Goal: Information Seeking & Learning: Learn about a topic

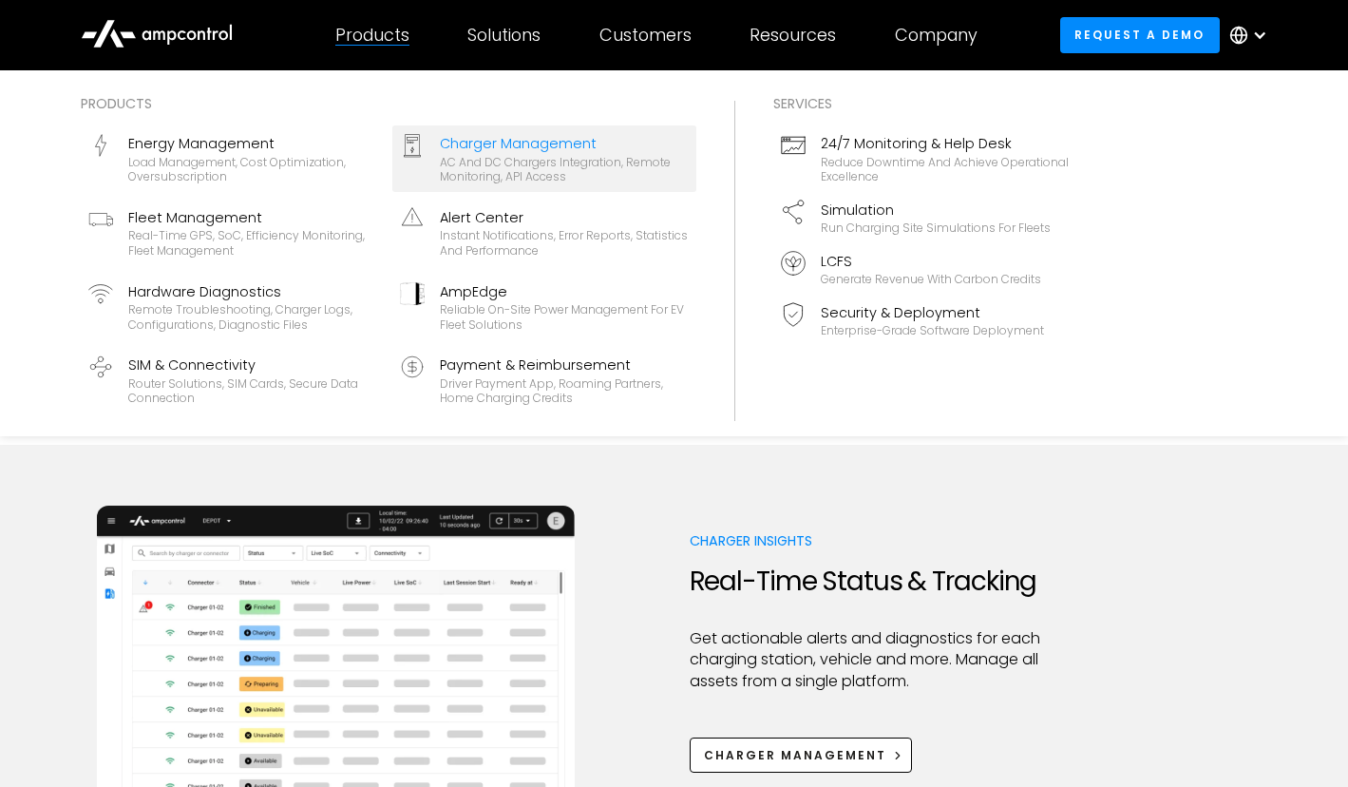
click at [546, 172] on div "AC and DC chargers integration, remote monitoring, API access" at bounding box center [564, 169] width 249 height 29
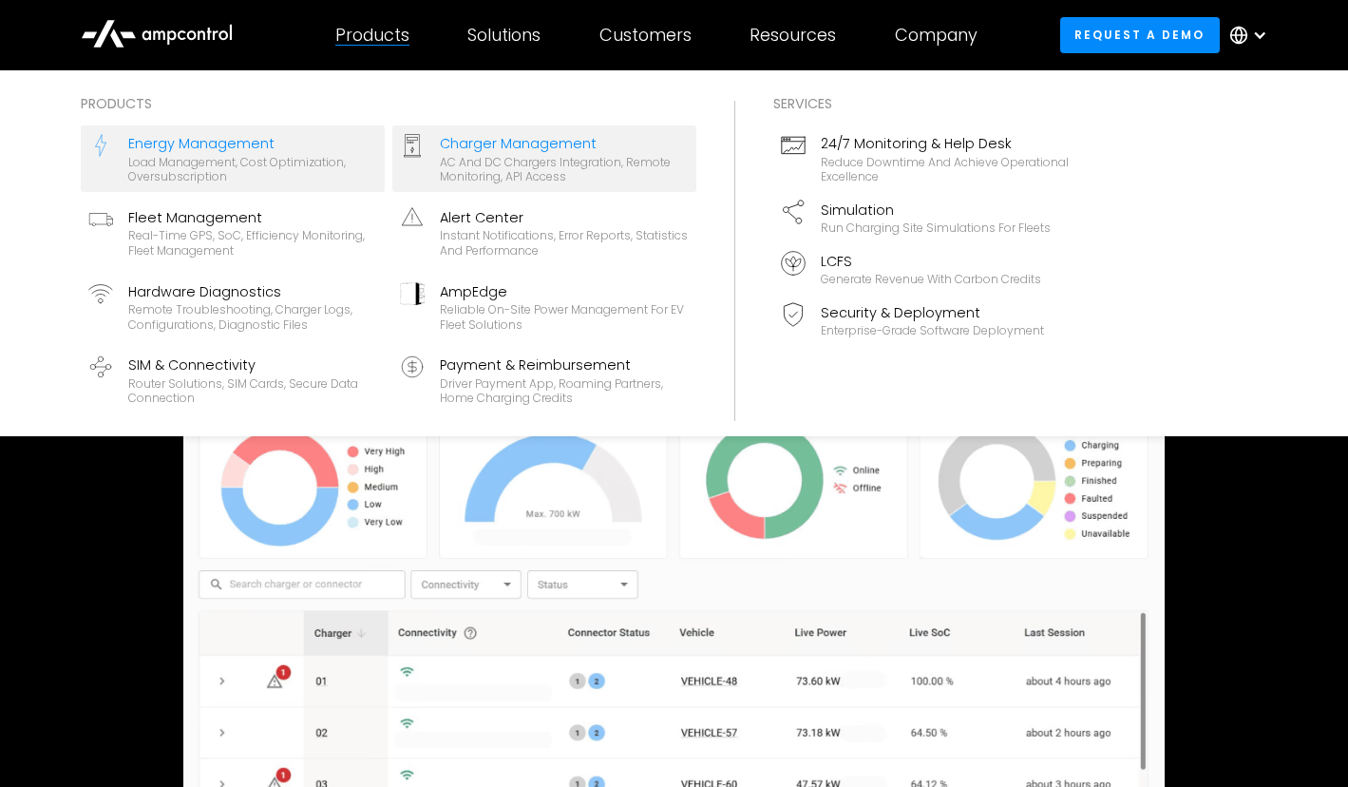
click at [256, 175] on div "Load management, cost optimization, oversubscription" at bounding box center [252, 169] width 249 height 29
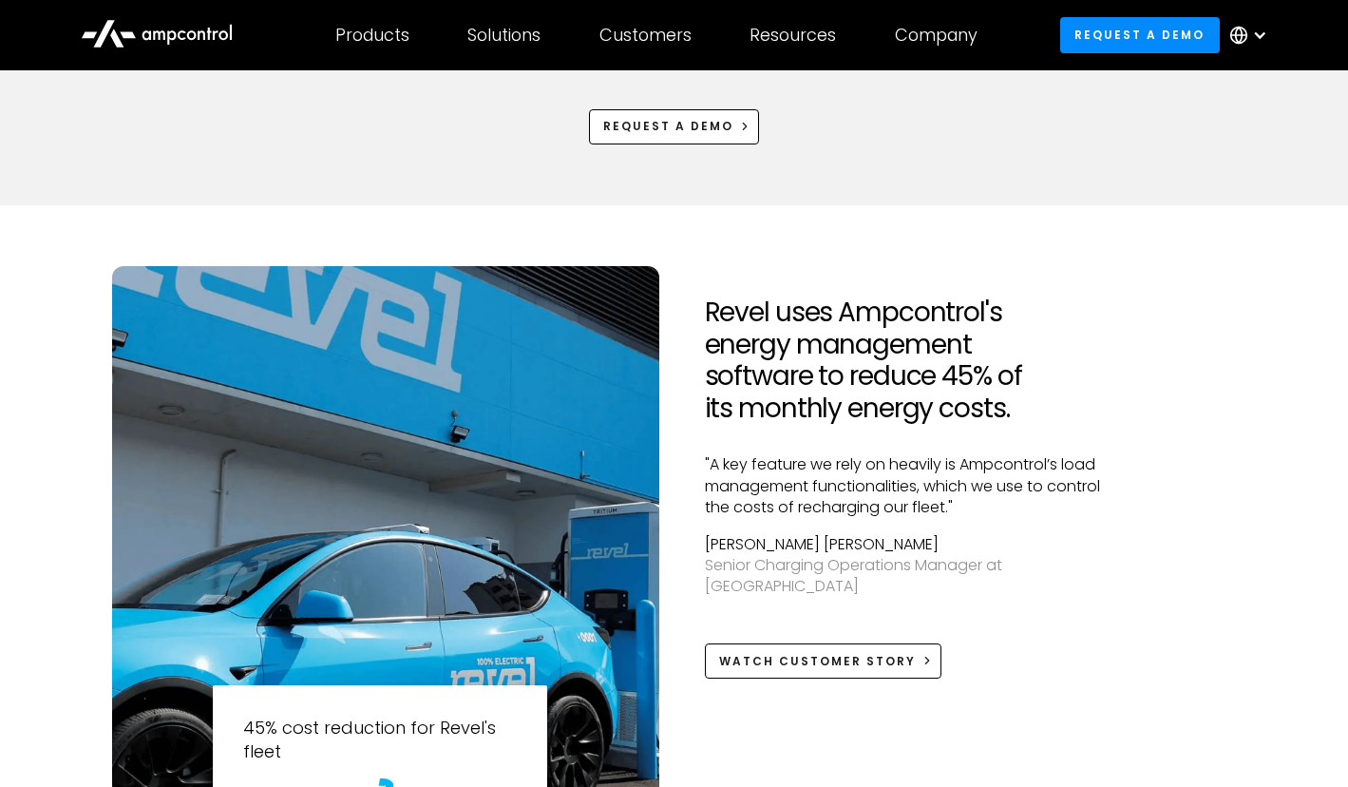
scroll to position [1338, 0]
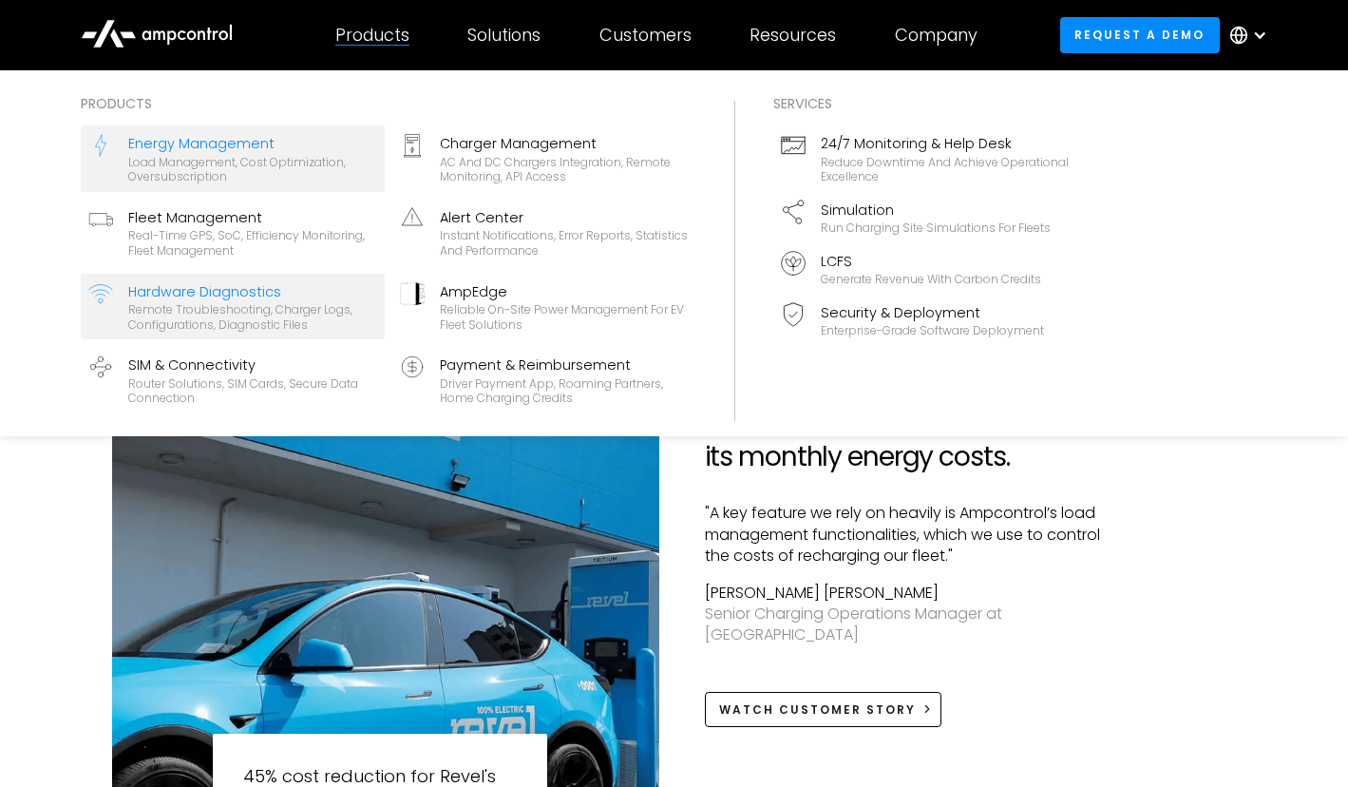
click at [260, 309] on div "Remote troubleshooting, charger logs, configurations, diagnostic files" at bounding box center [252, 316] width 249 height 29
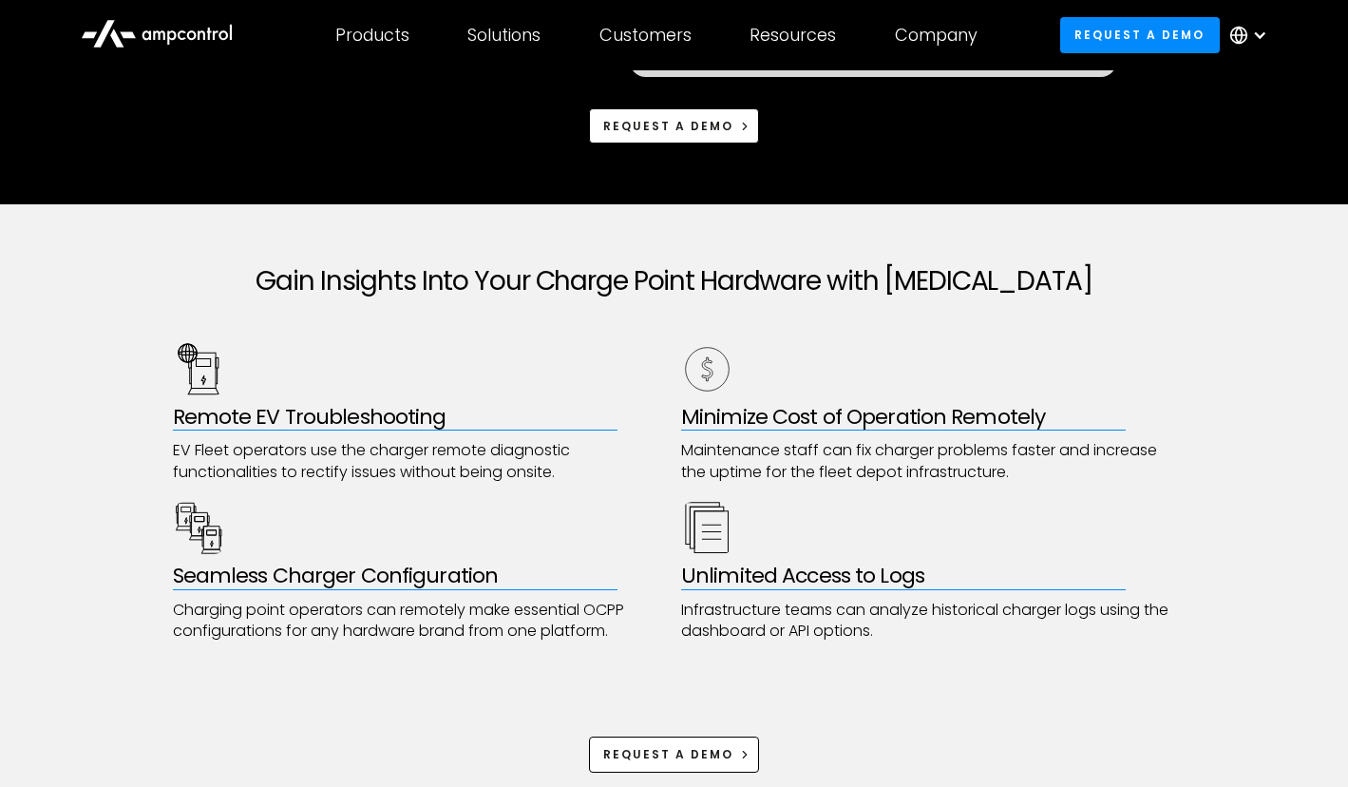
scroll to position [732, 0]
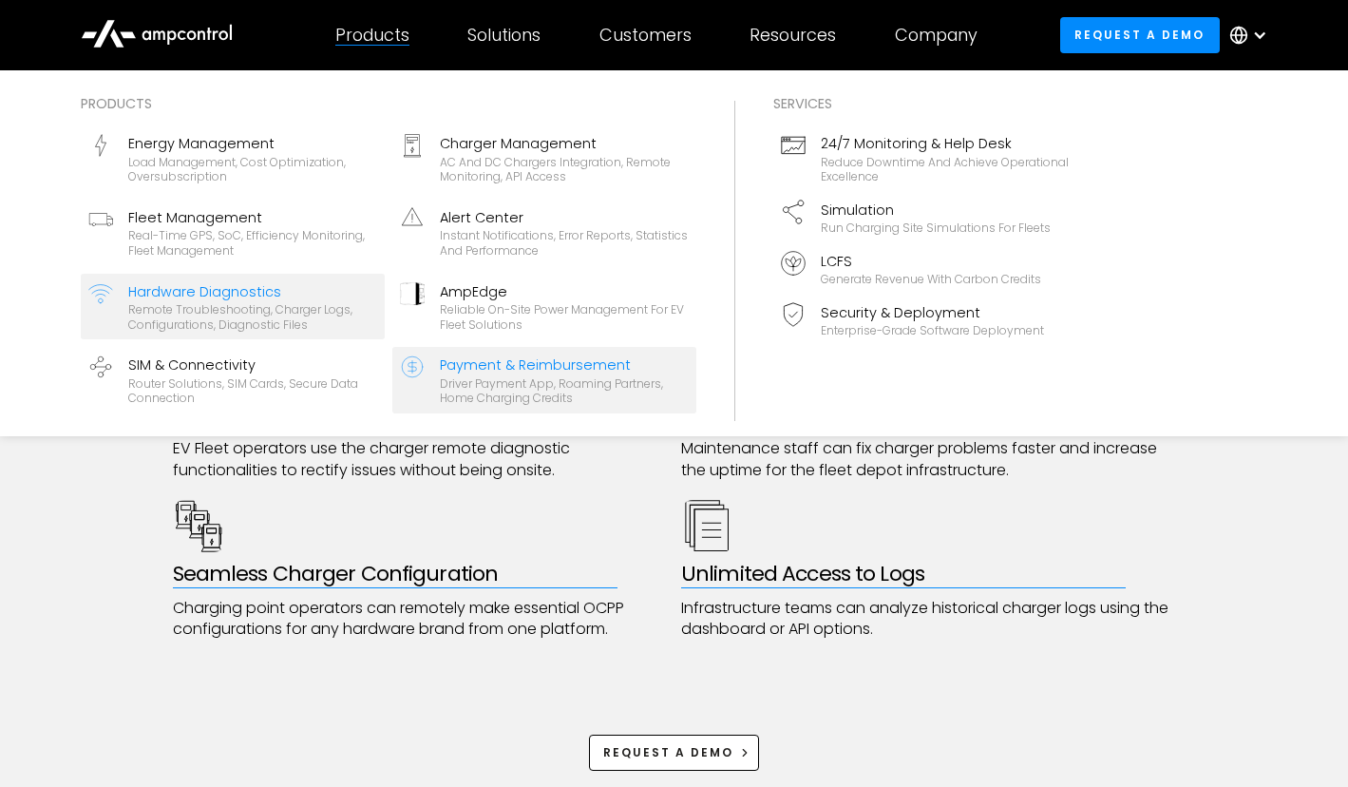
click at [505, 379] on div "Driver Payment App, Roaming Partners, Home Charging Credits" at bounding box center [564, 390] width 249 height 29
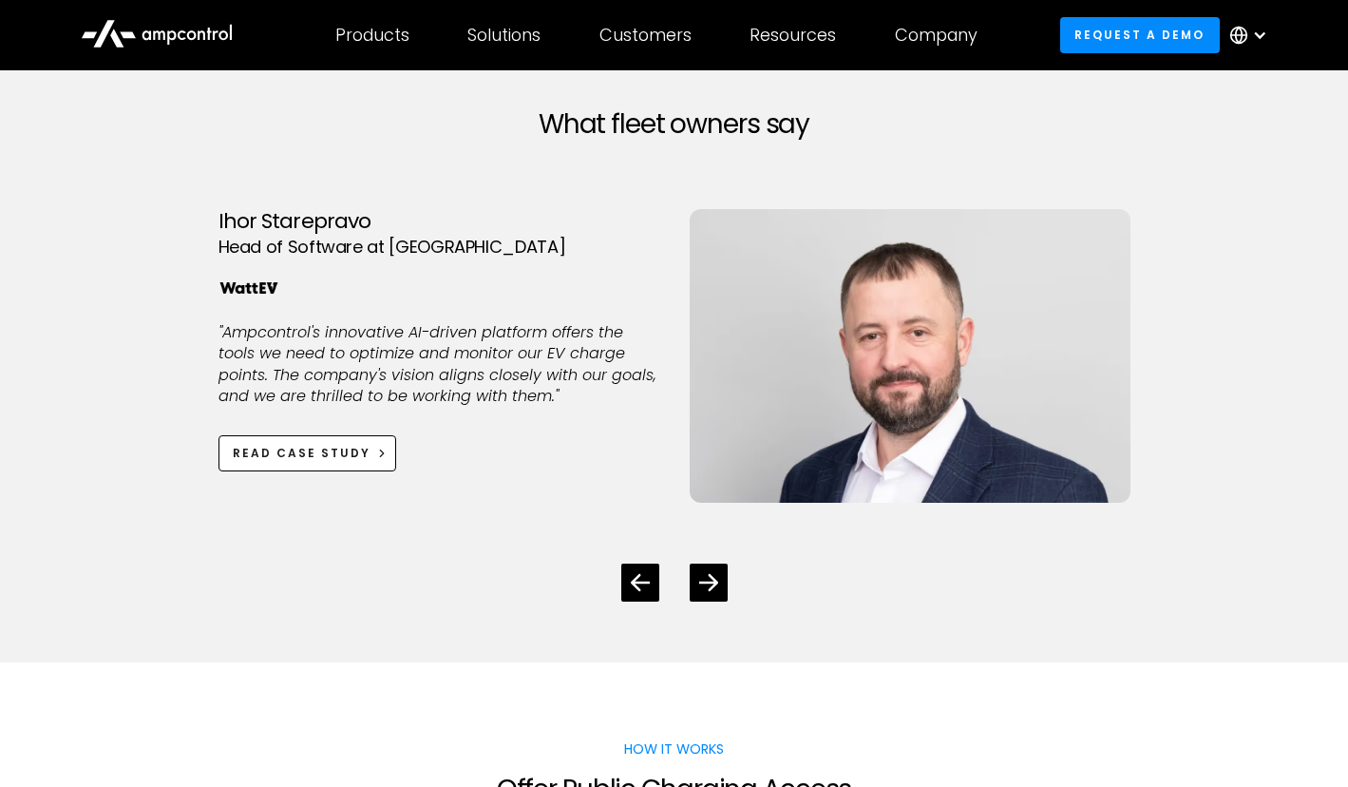
scroll to position [2911, 0]
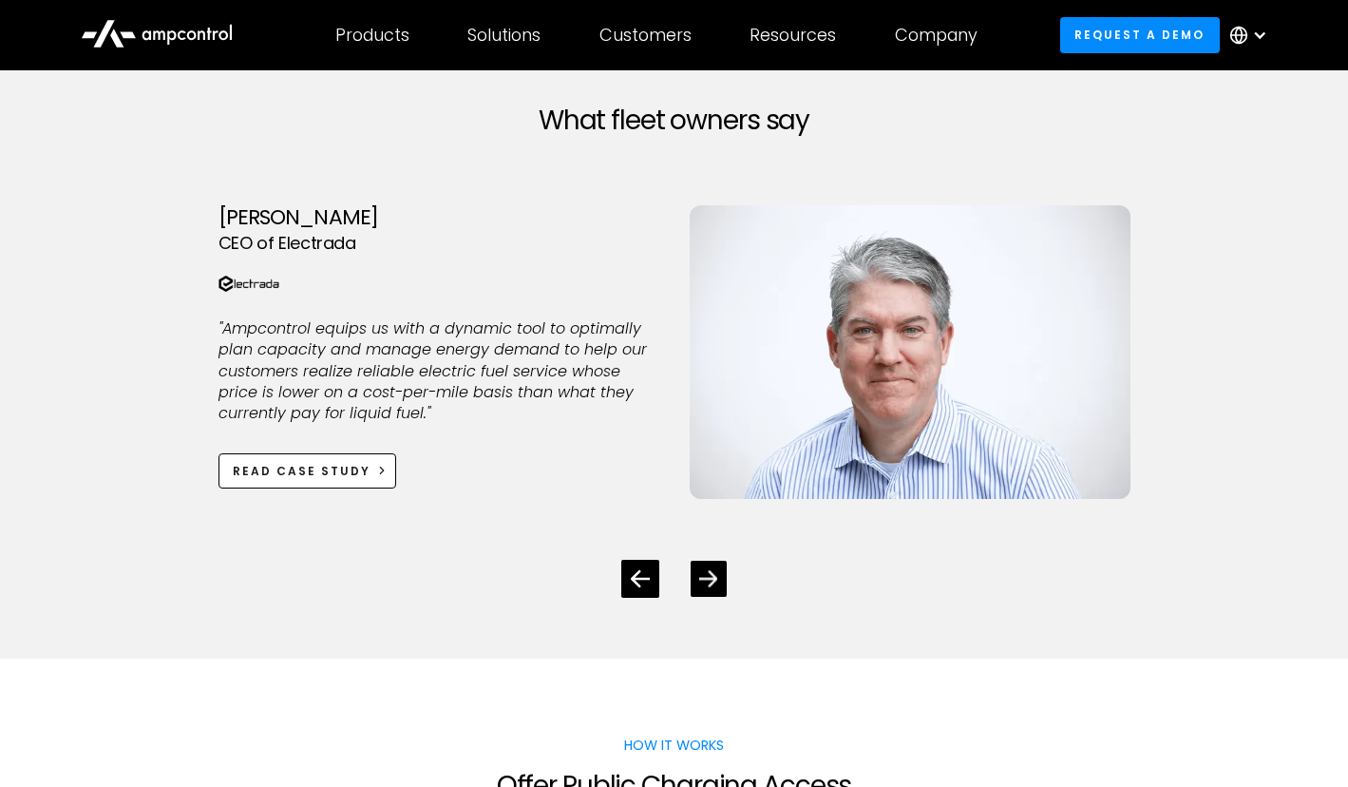
click at [708, 586] on icon "Next slide" at bounding box center [708, 578] width 18 height 18
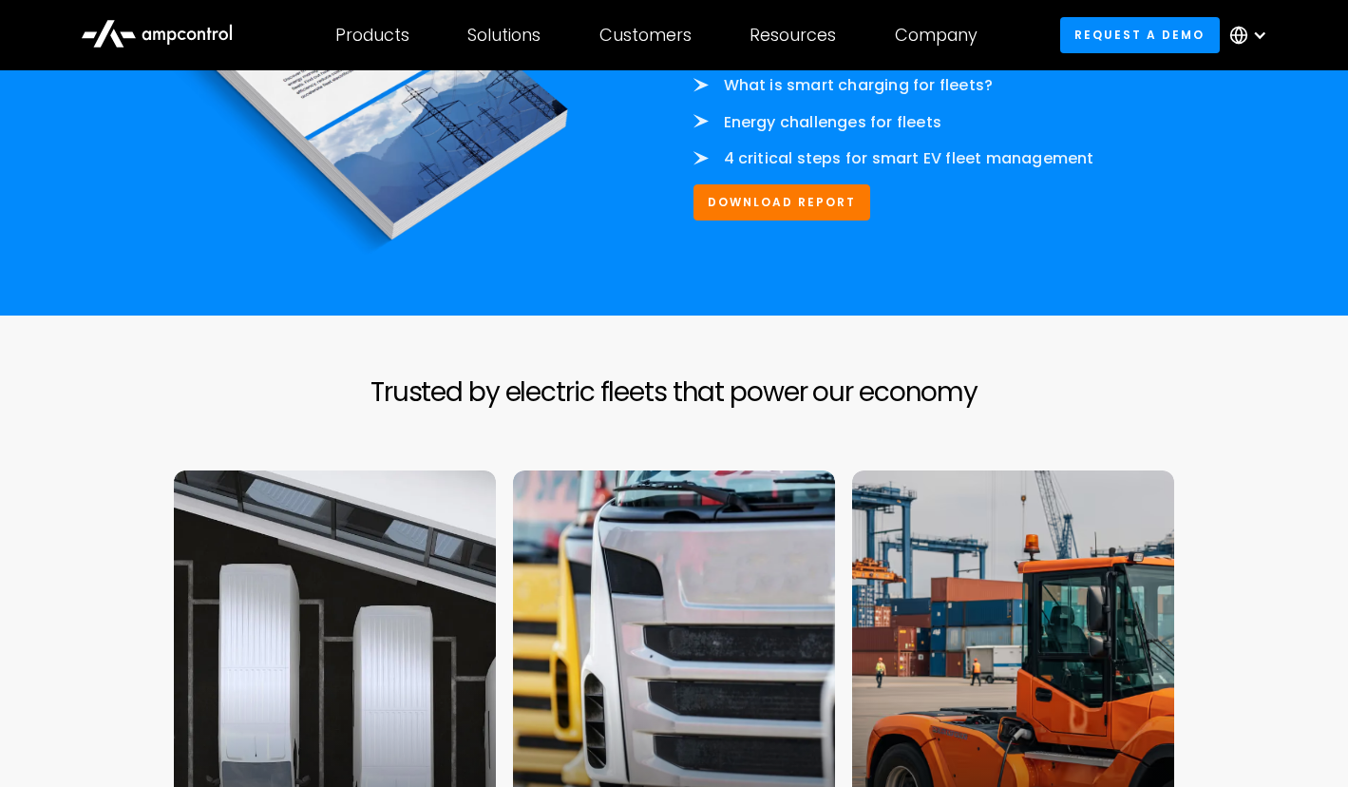
scroll to position [4393, 0]
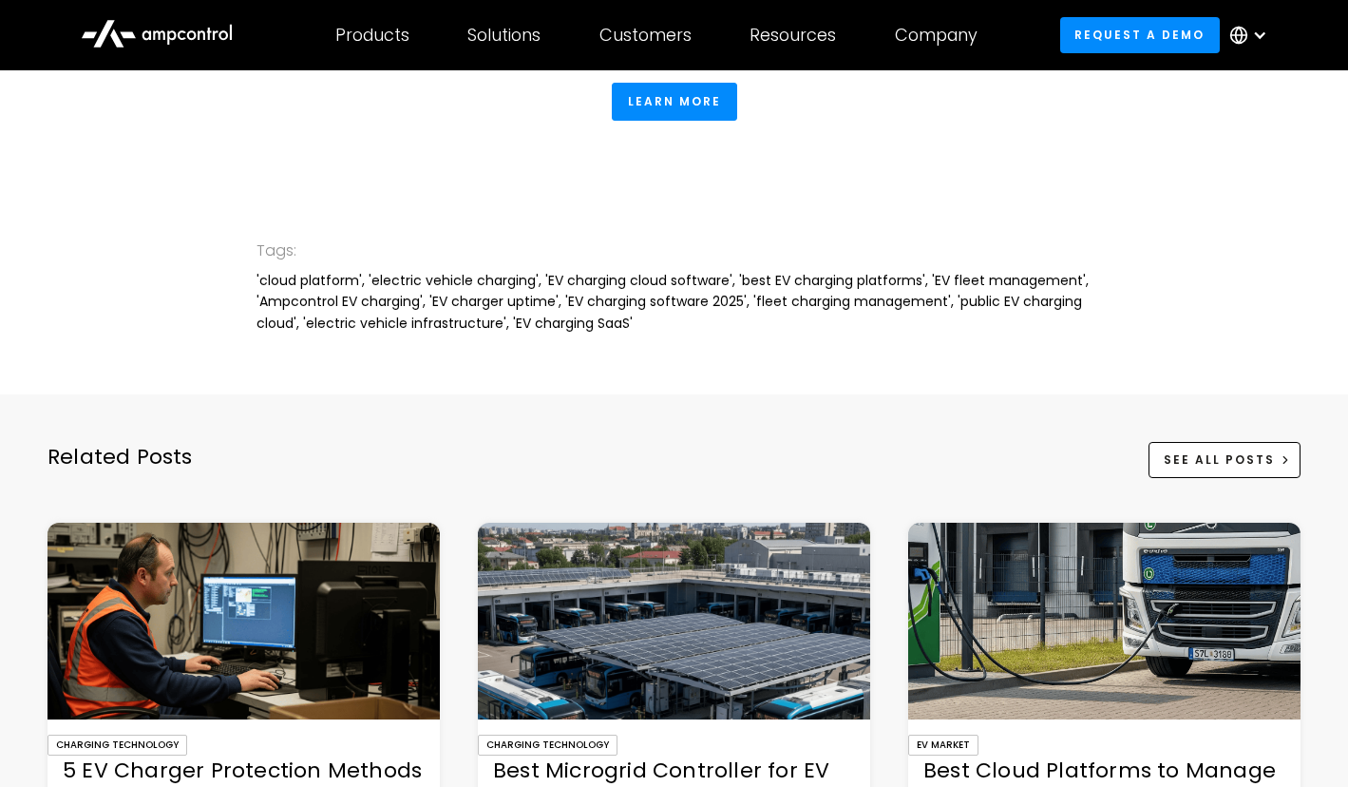
scroll to position [4048, 0]
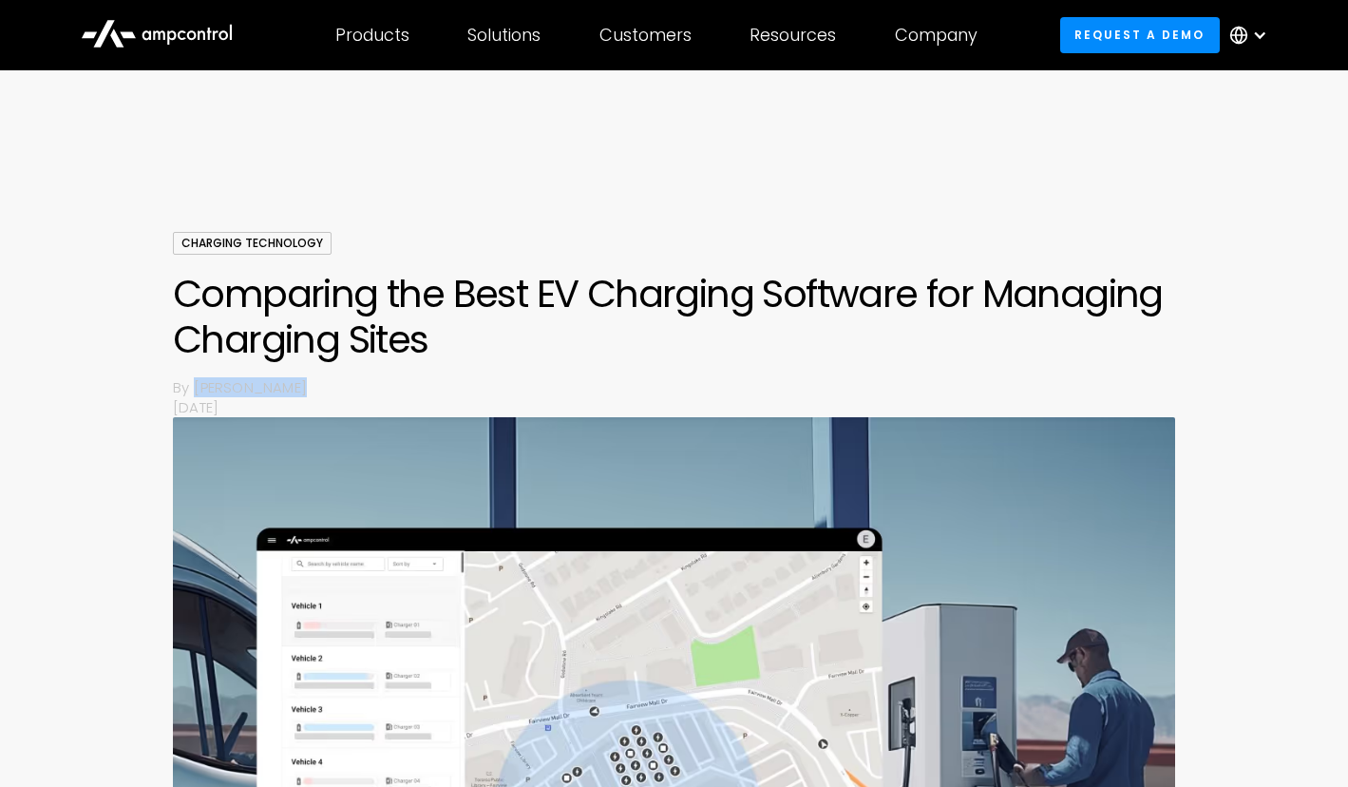
drag, startPoint x: 310, startPoint y: 387, endPoint x: 188, endPoint y: 379, distance: 121.8
click at [188, 379] on div "By [PERSON_NAME]" at bounding box center [674, 387] width 1002 height 20
copy div "[PERSON_NAME]"
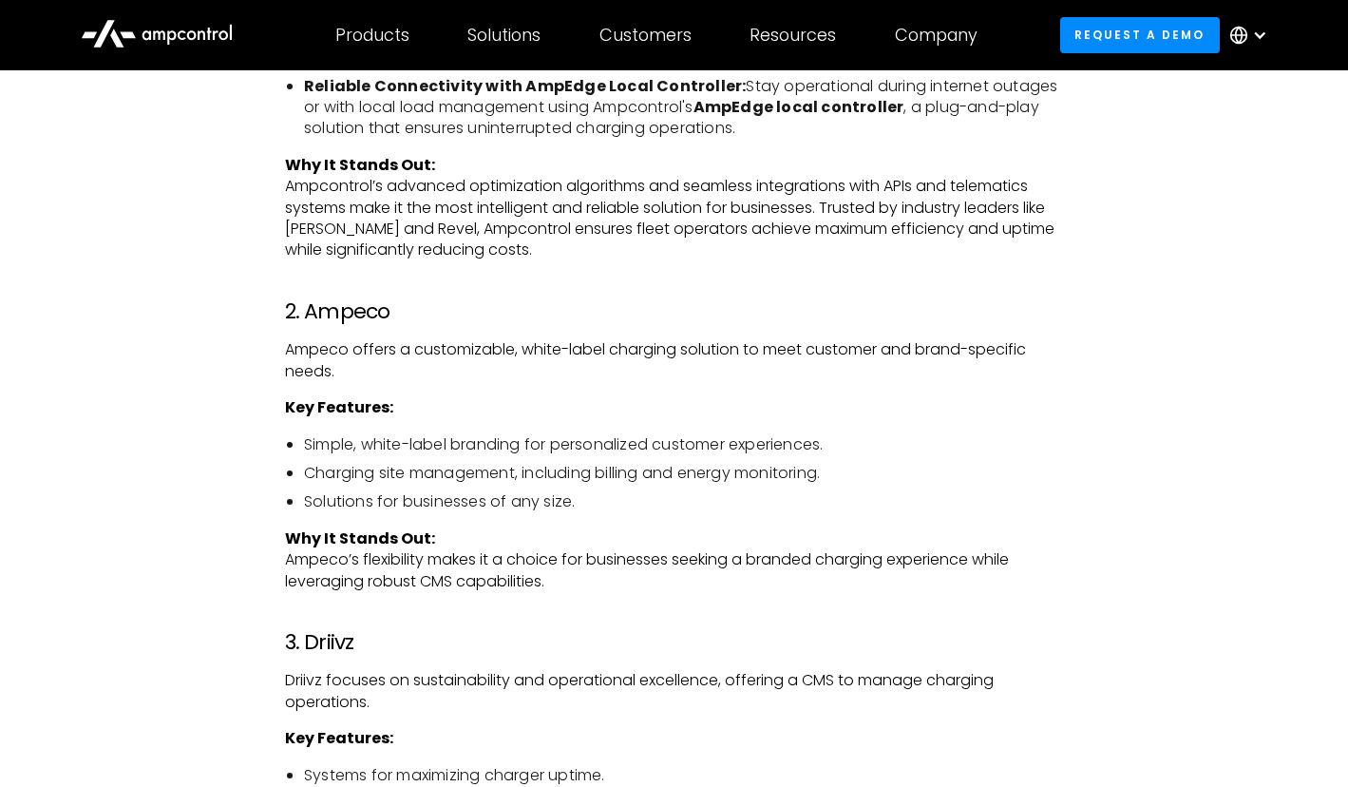
scroll to position [2813, 0]
